Goal: Transaction & Acquisition: Book appointment/travel/reservation

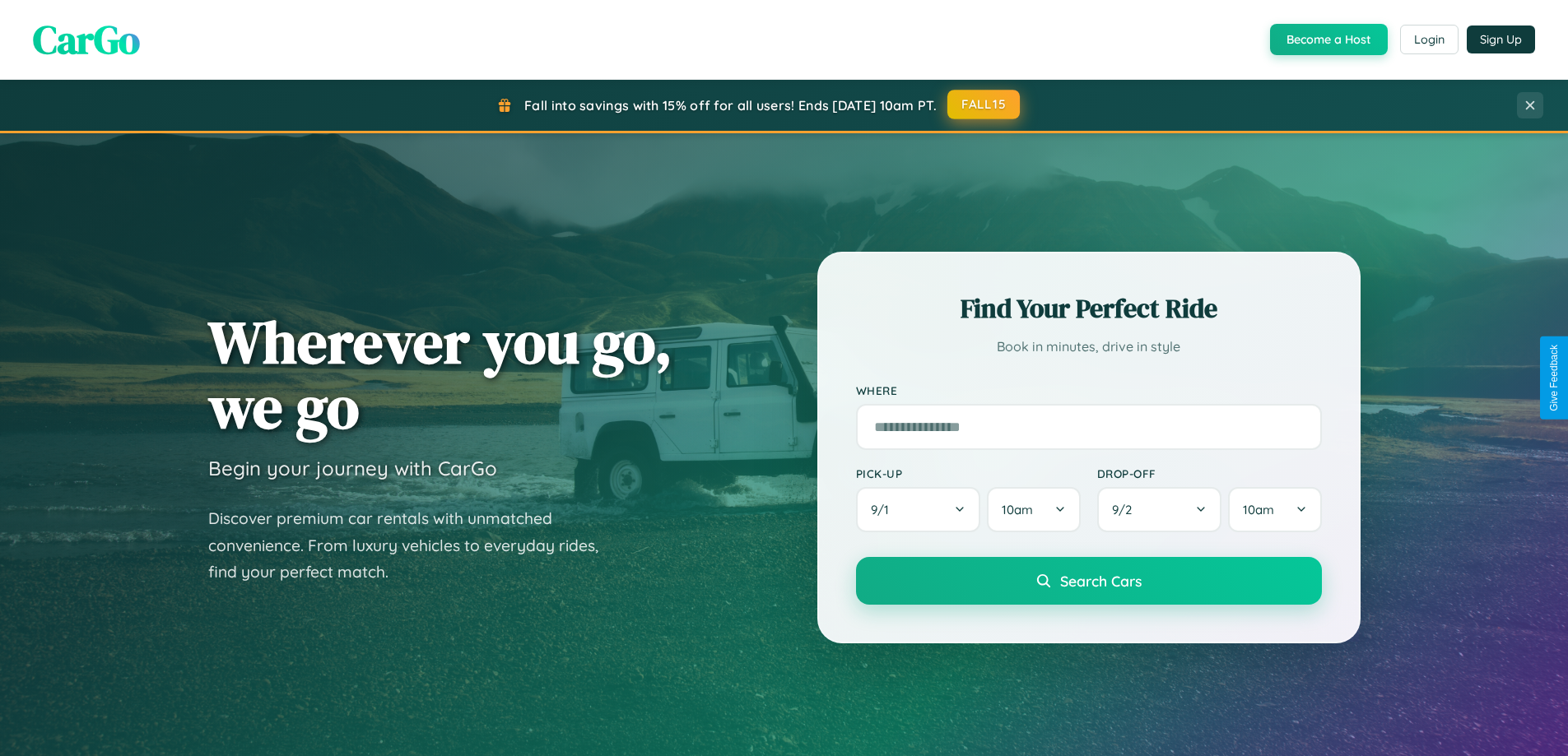
click at [984, 104] on button "FALL15" at bounding box center [982, 105] width 72 height 30
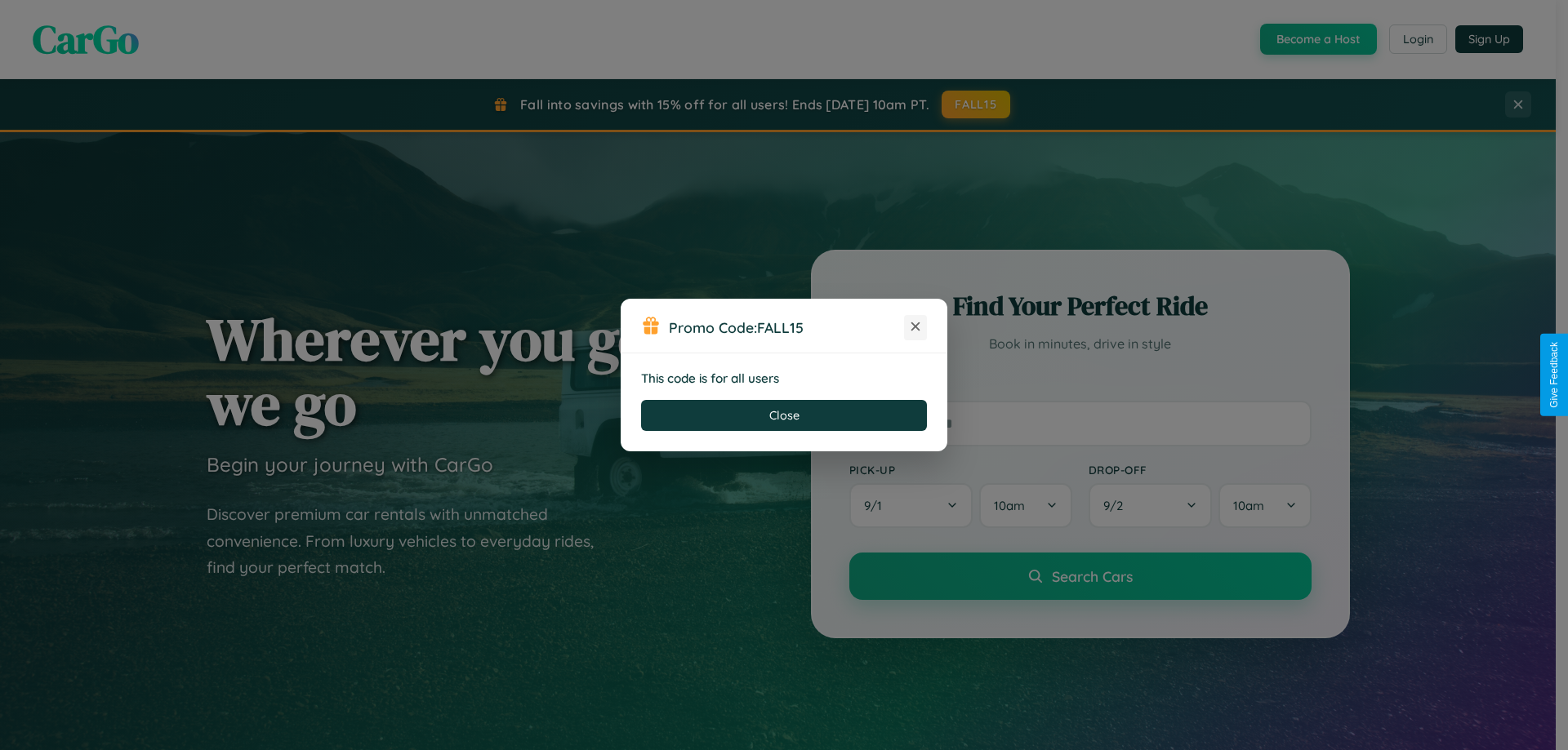
click at [915, 328] on icon at bounding box center [915, 327] width 17 height 17
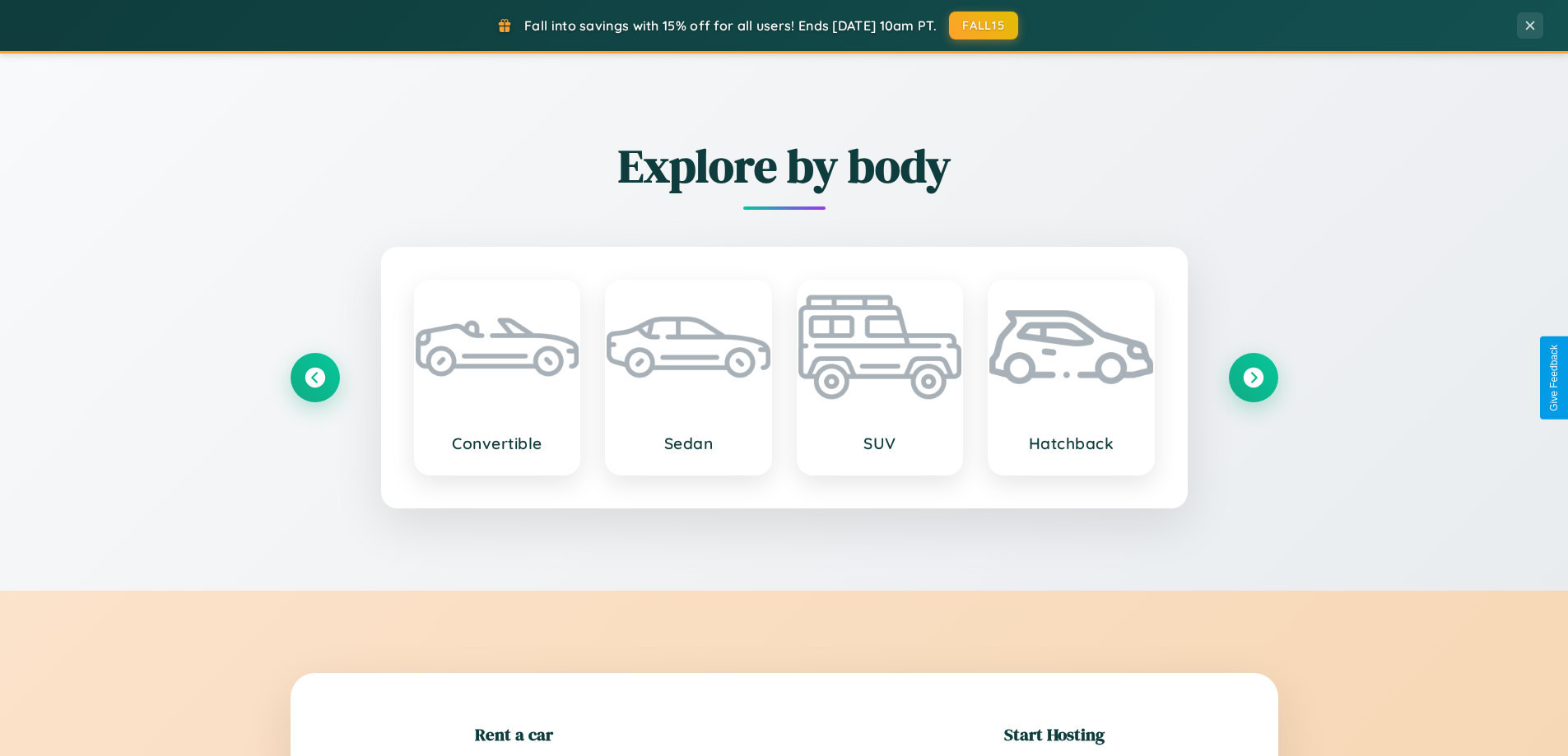
scroll to position [355, 0]
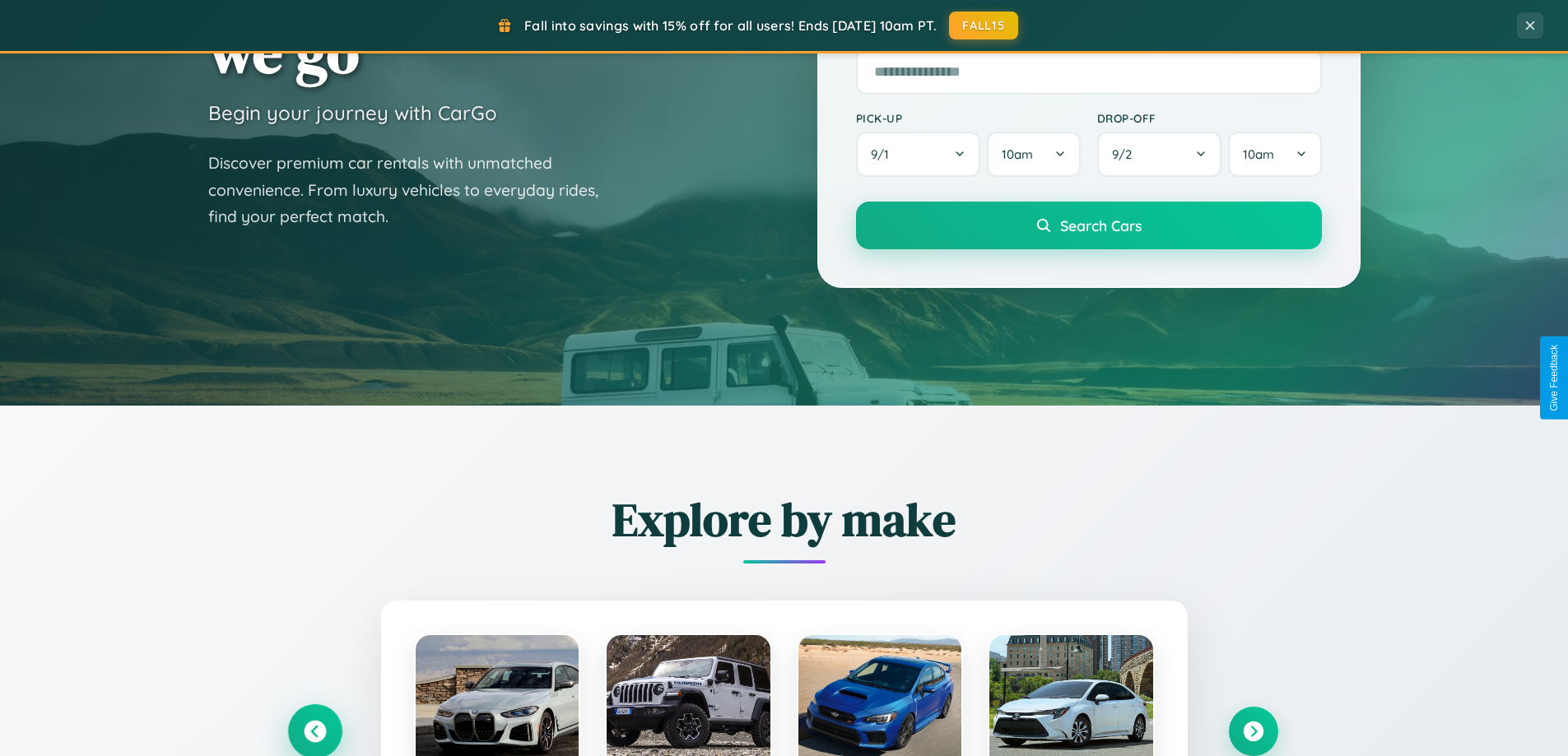
click at [314, 732] on icon at bounding box center [315, 732] width 23 height 23
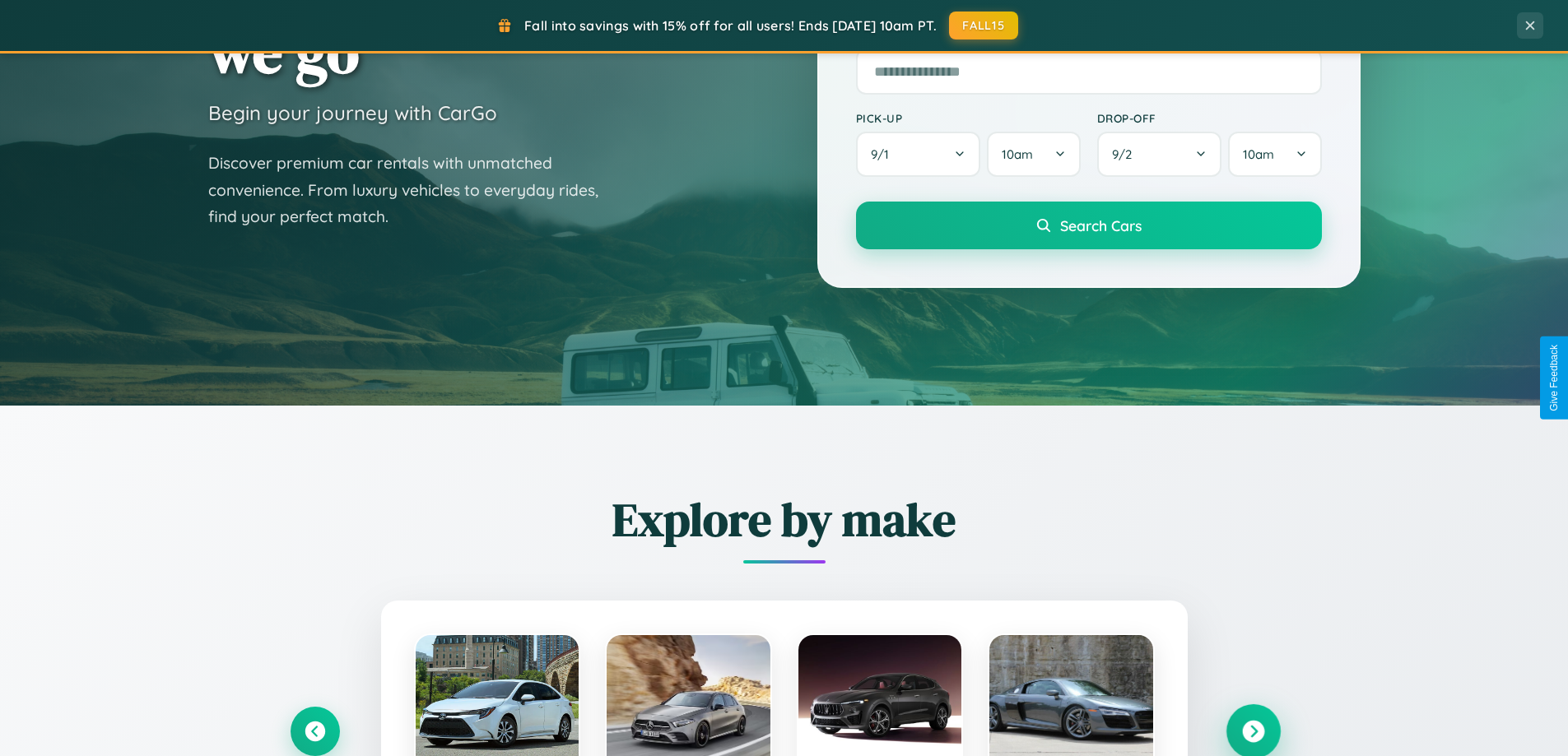
click at [1253, 731] on icon at bounding box center [1253, 732] width 23 height 23
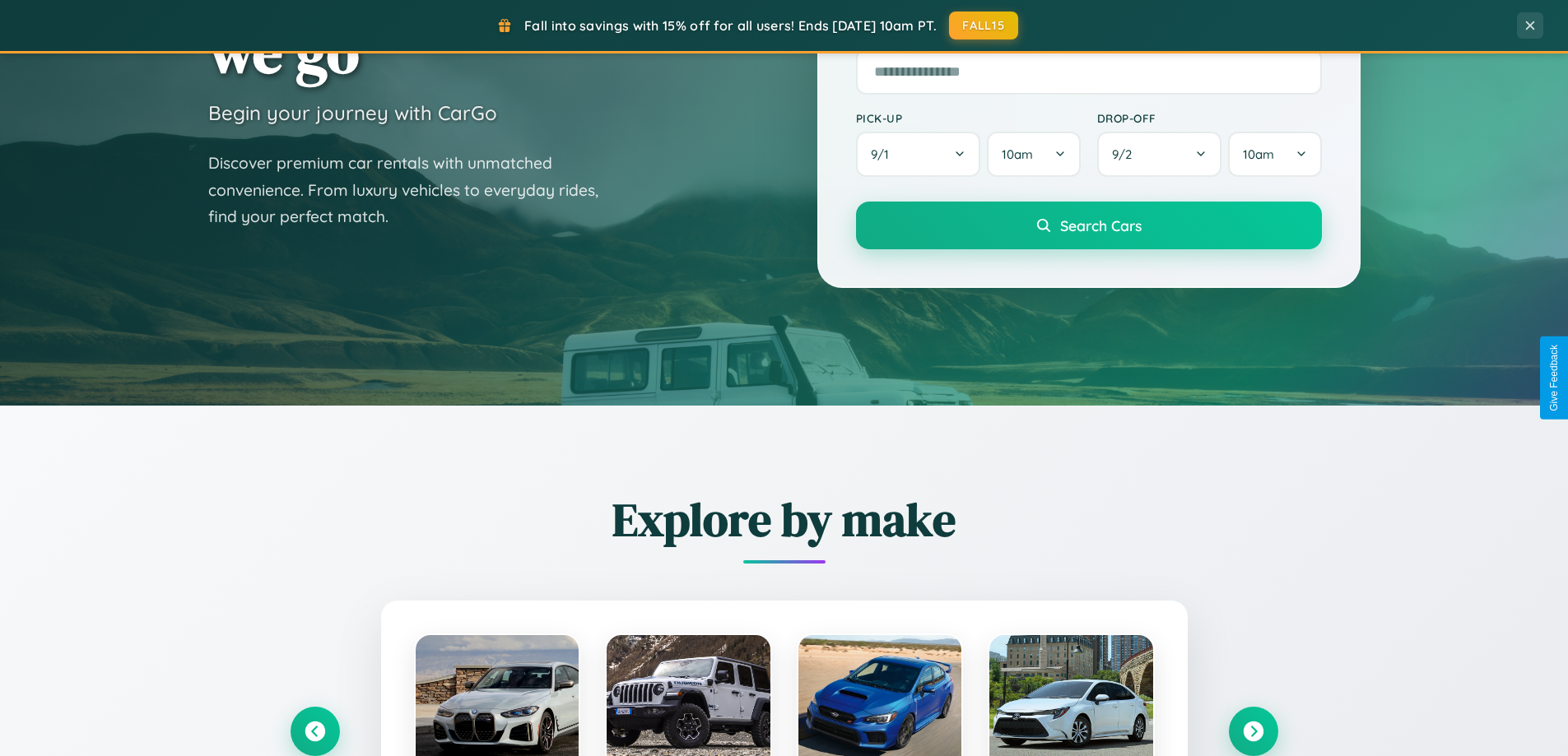
scroll to position [1647, 0]
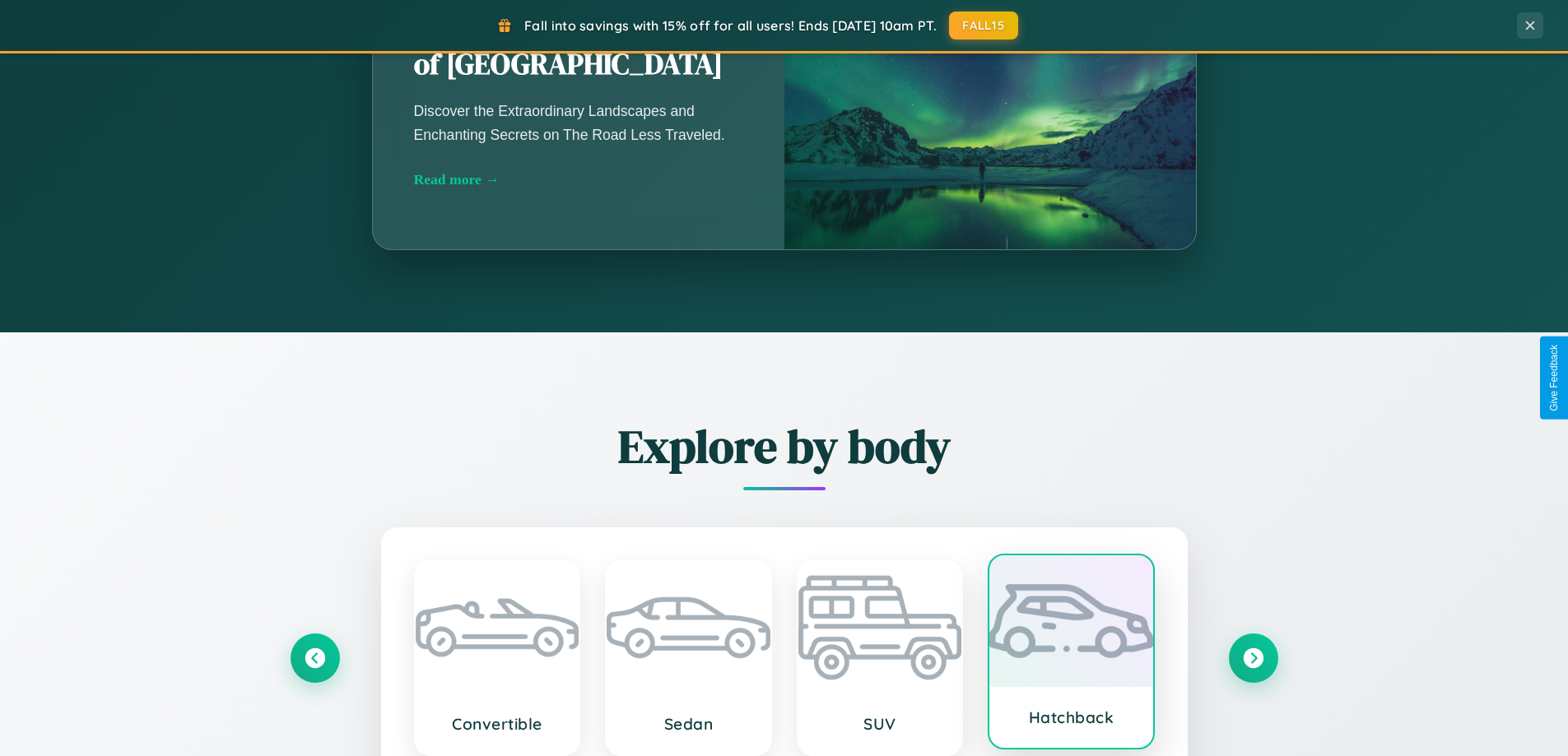
click at [1071, 655] on div at bounding box center [1071, 621] width 164 height 131
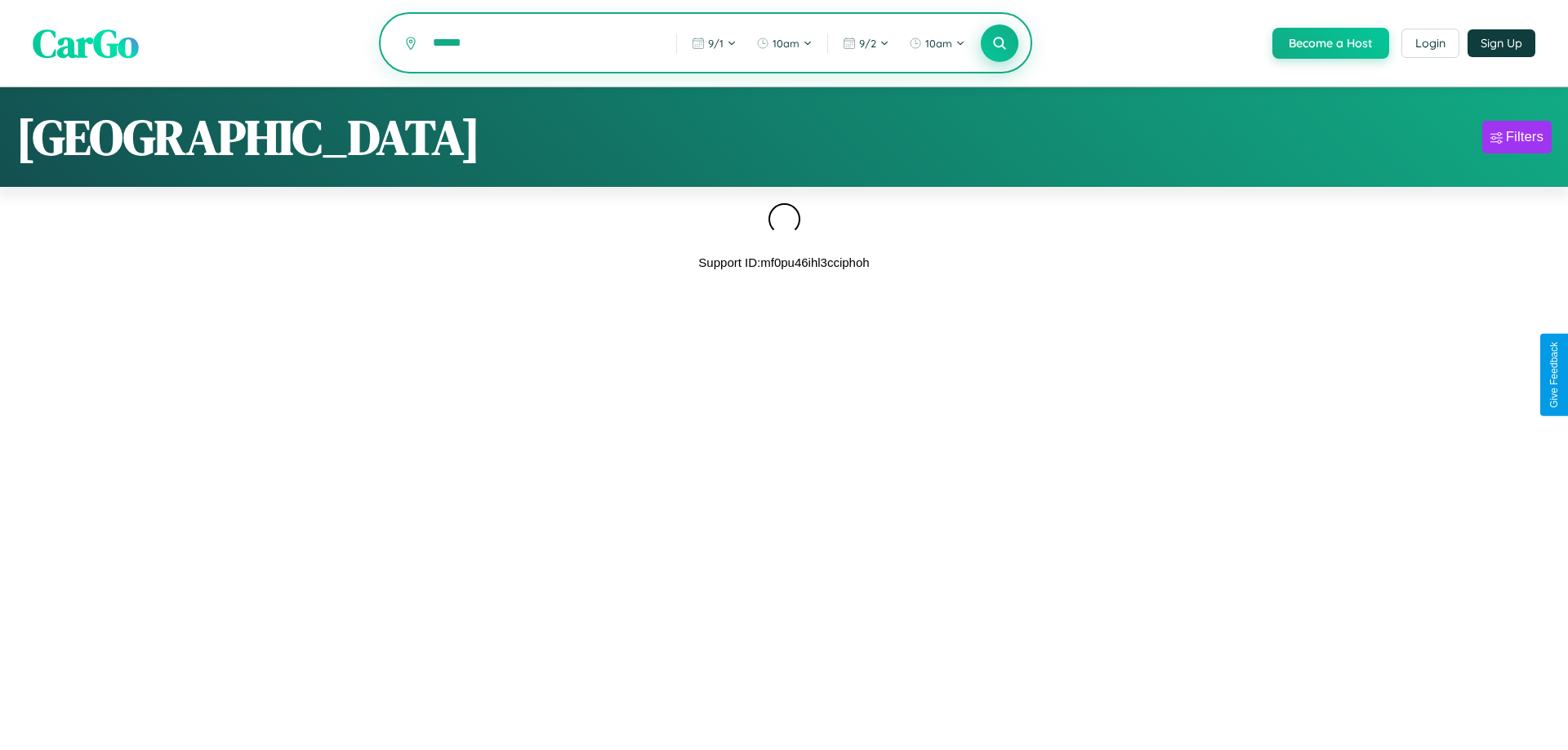
type input "******"
click at [998, 43] on icon at bounding box center [999, 43] width 16 height 16
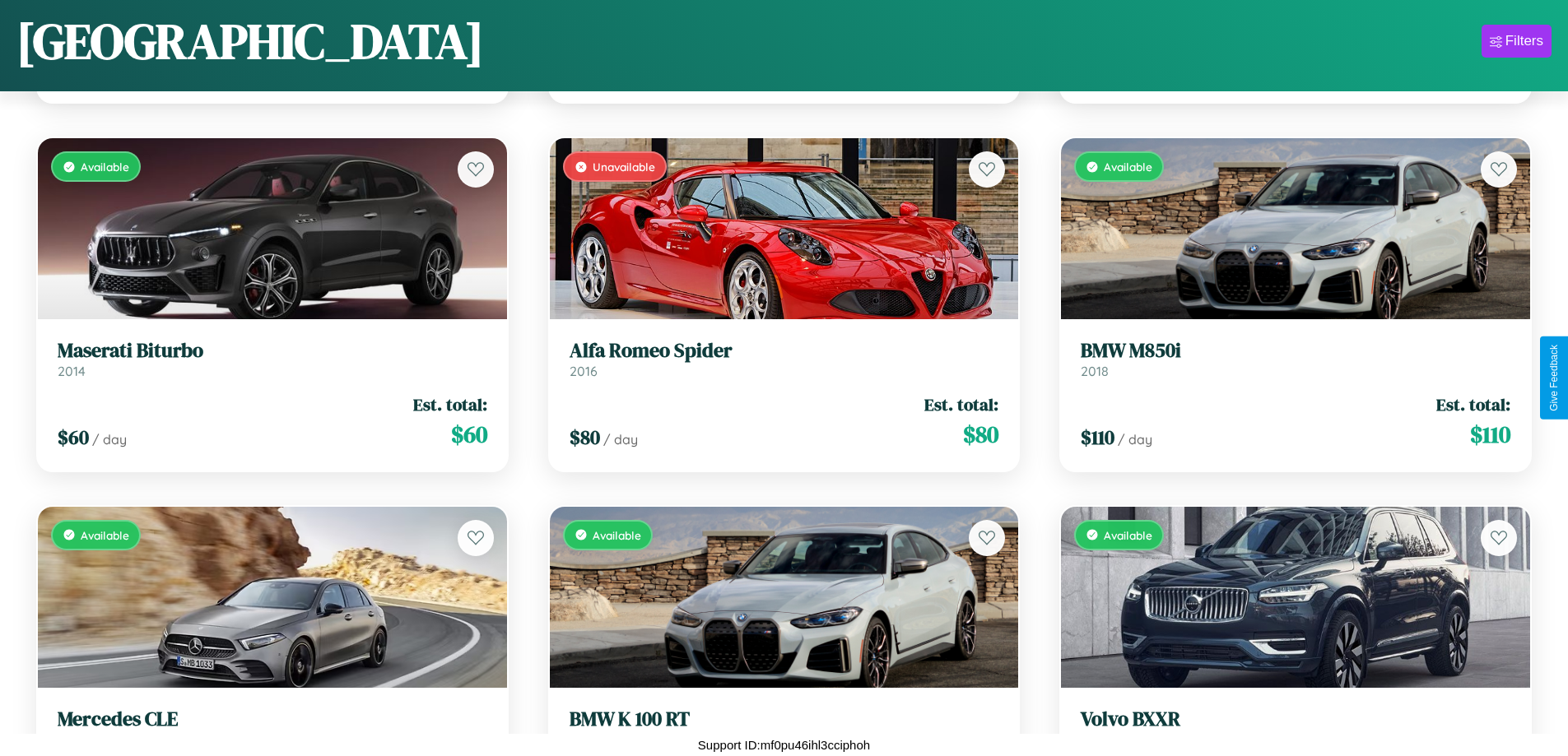
scroll to position [13493, 0]
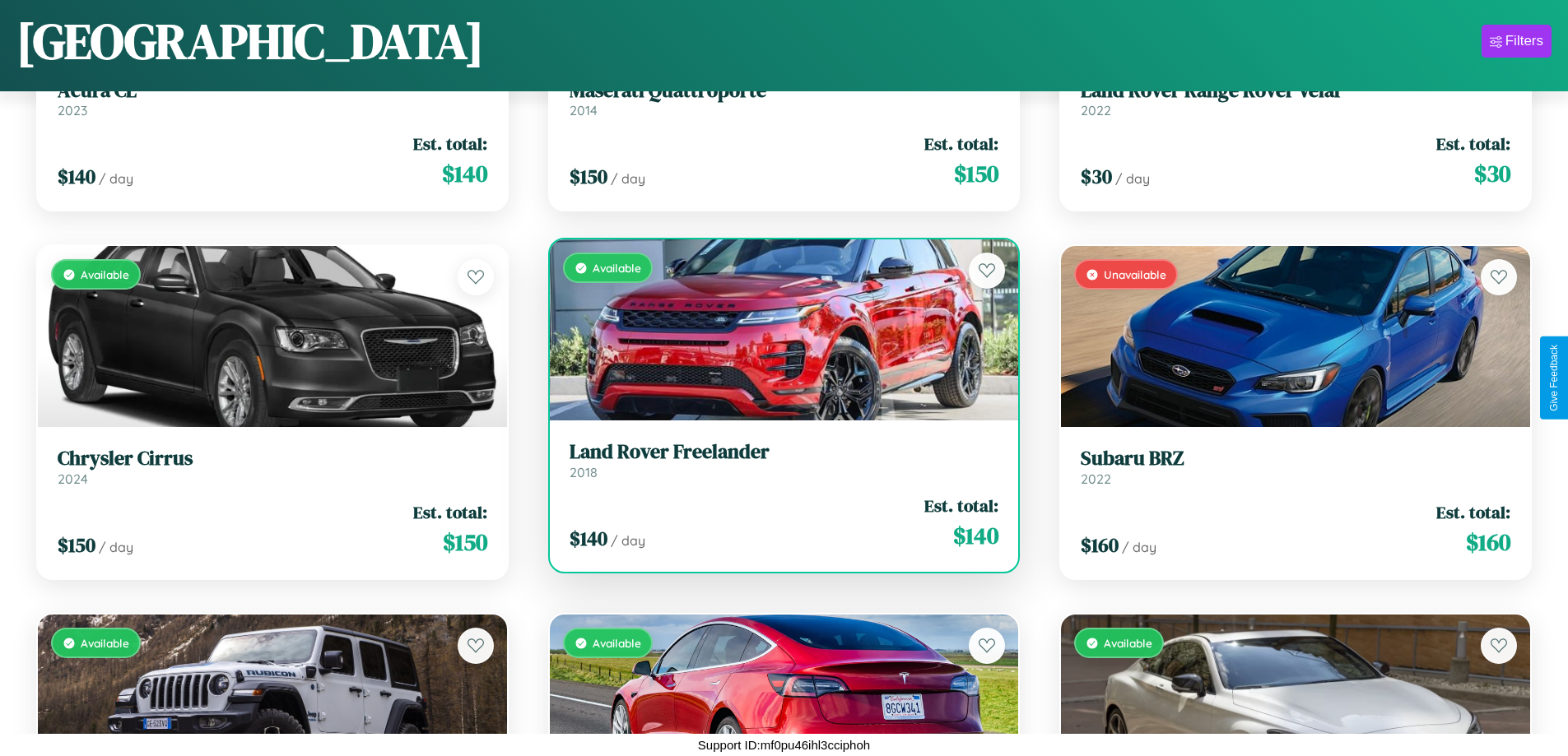
click at [777, 337] on div "Available" at bounding box center [784, 329] width 469 height 181
click at [777, 330] on div "Available" at bounding box center [784, 329] width 469 height 181
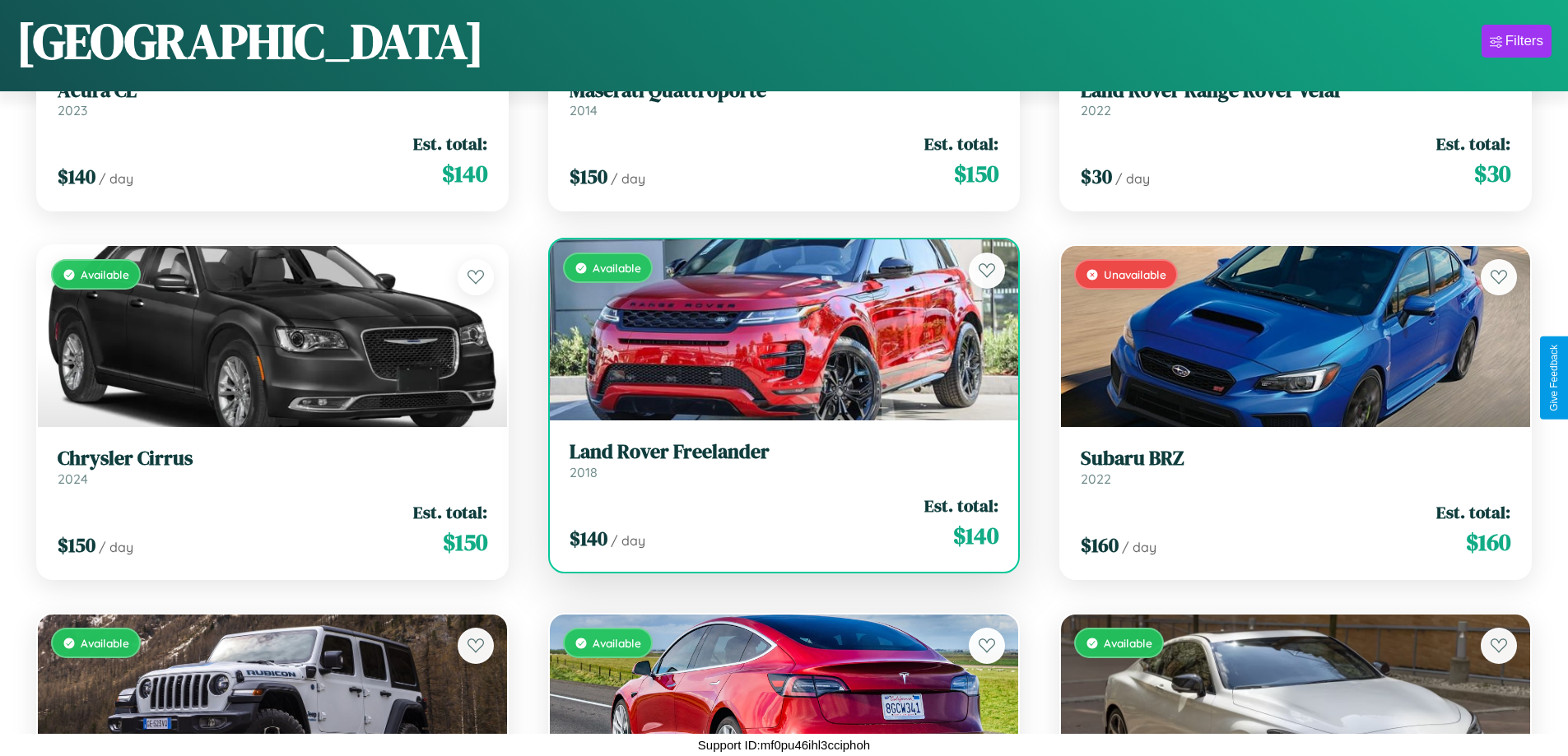
click at [777, 330] on div "Available" at bounding box center [784, 329] width 469 height 181
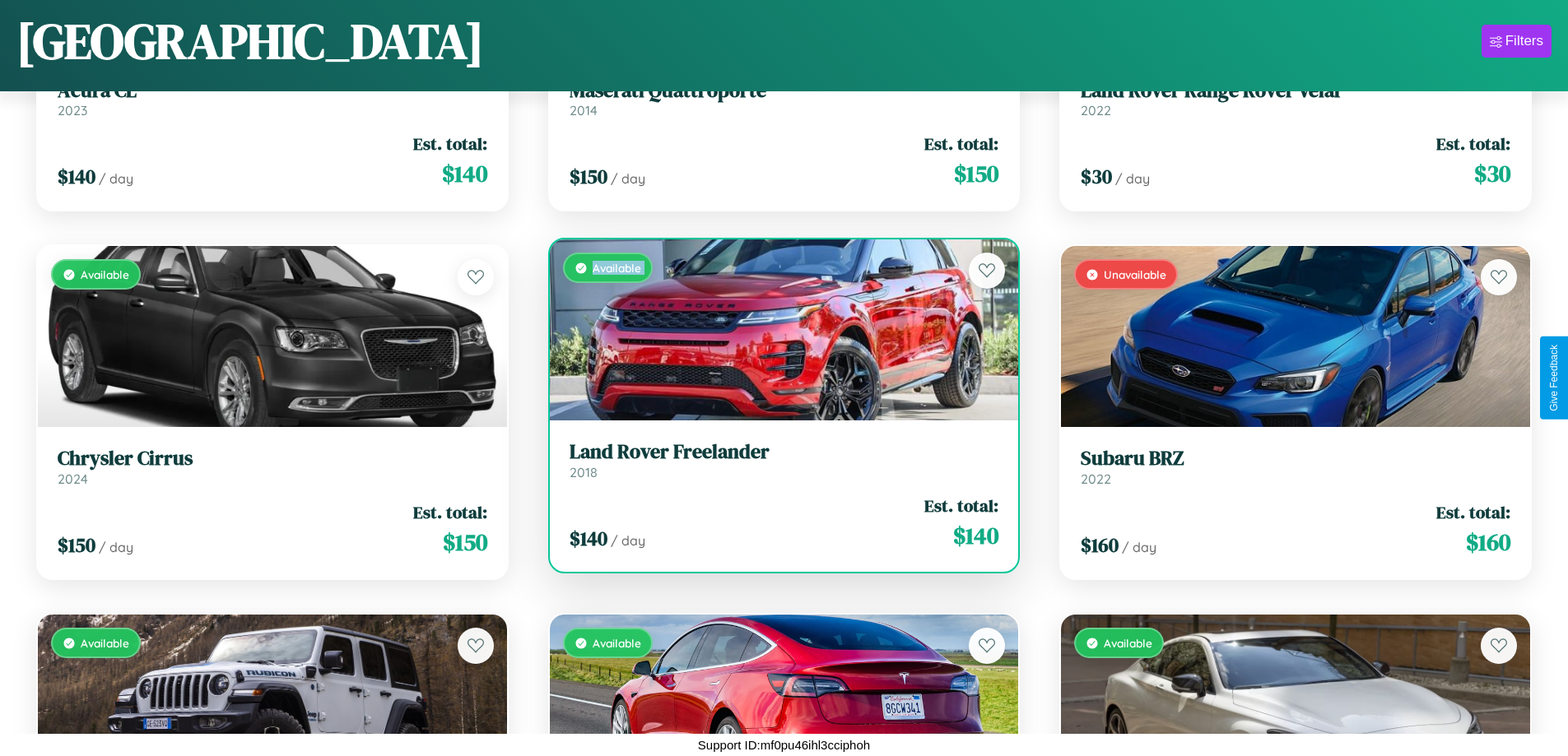
click at [777, 330] on div "Available" at bounding box center [784, 329] width 469 height 181
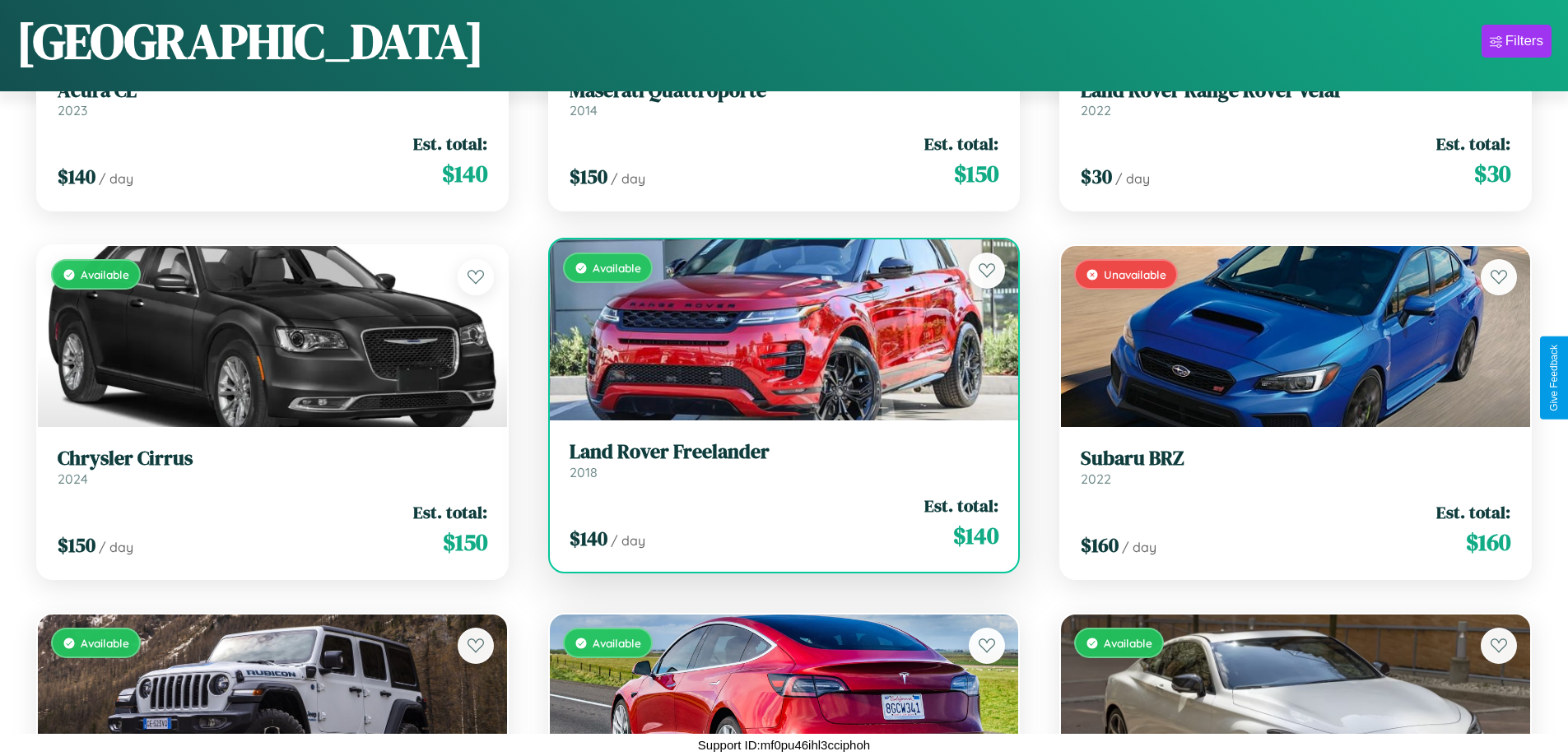
click at [777, 330] on div "Available" at bounding box center [784, 329] width 469 height 181
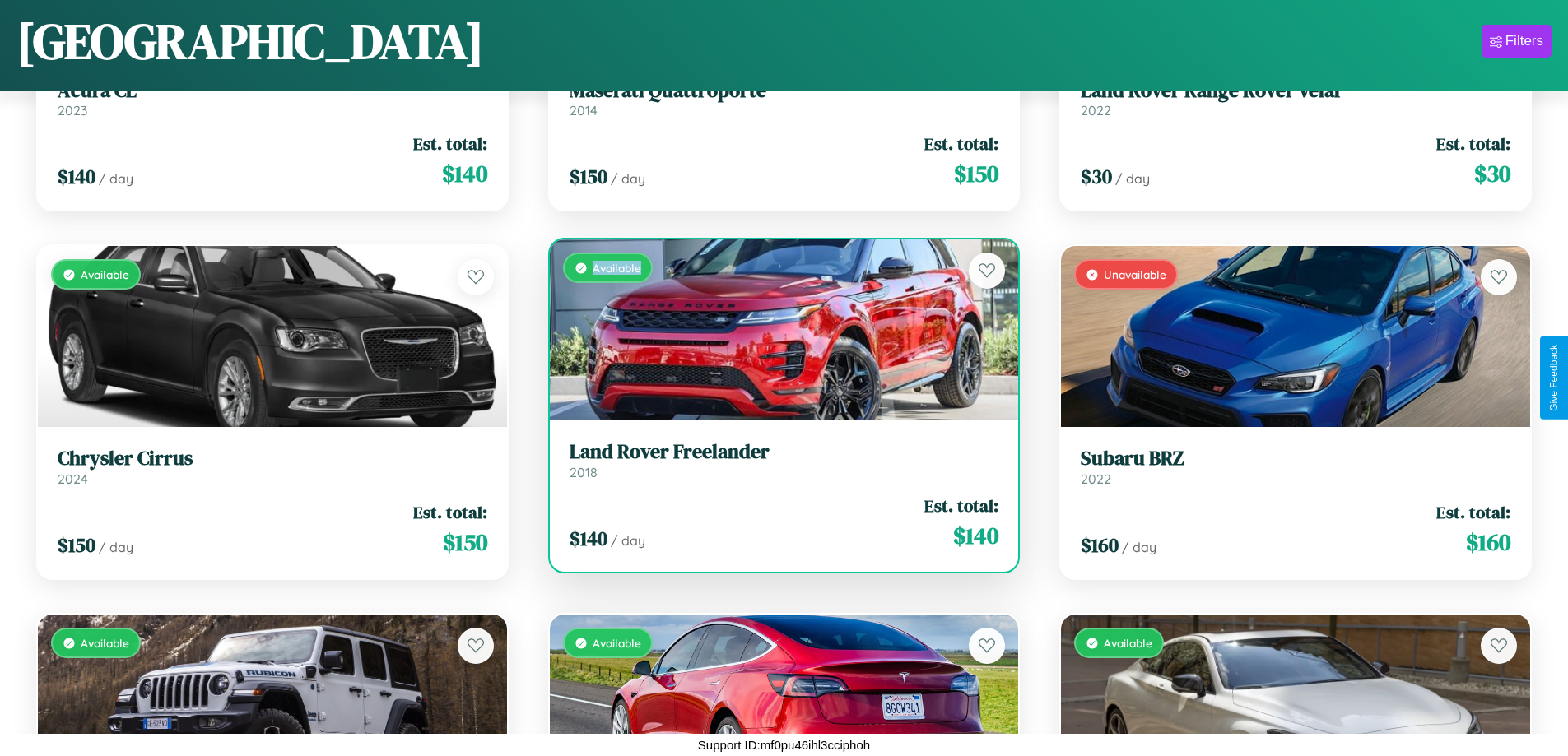
click at [777, 330] on div "Available" at bounding box center [784, 329] width 469 height 181
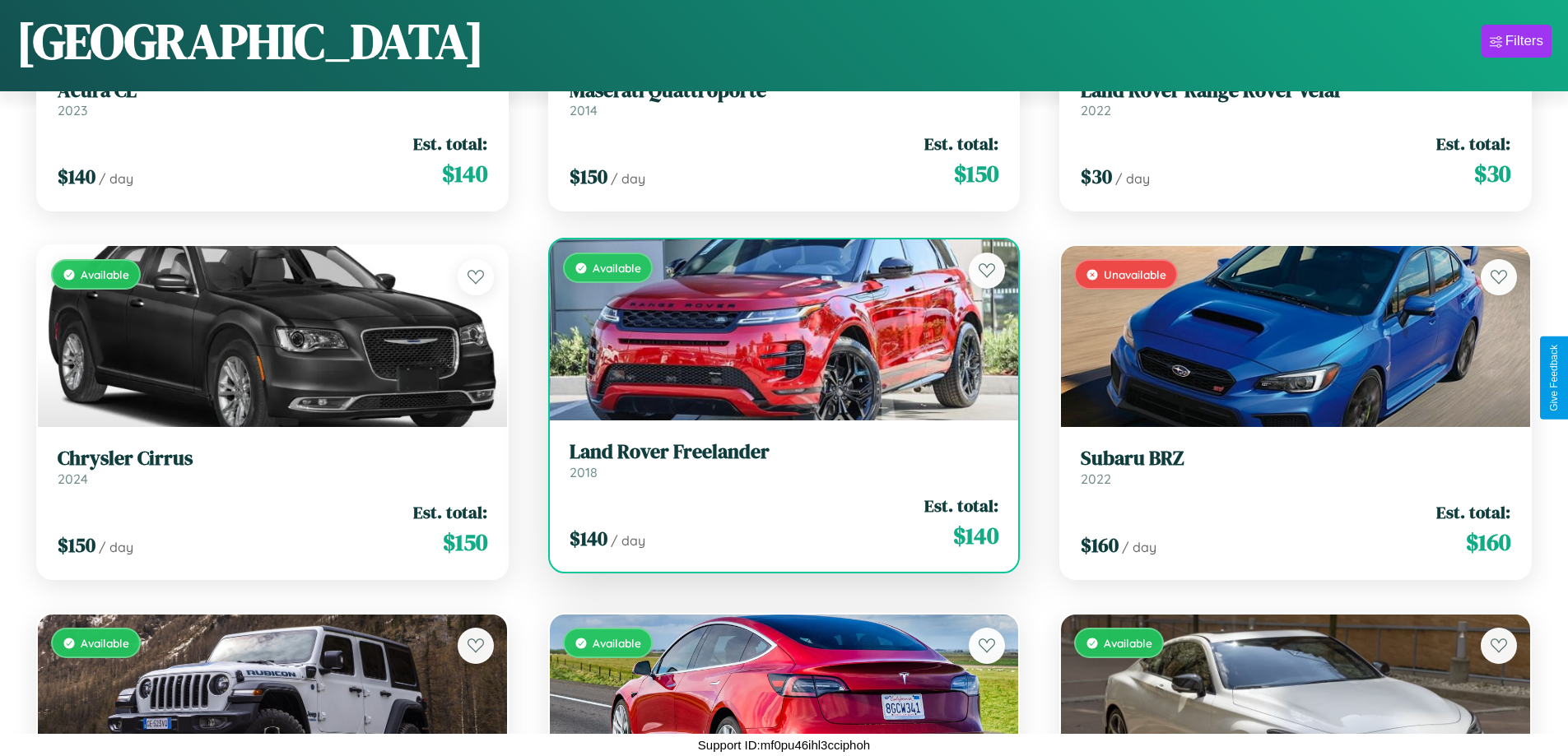
click at [777, 460] on h3 "Land Rover Freelander" at bounding box center [784, 451] width 430 height 23
